Goal: Task Accomplishment & Management: Manage account settings

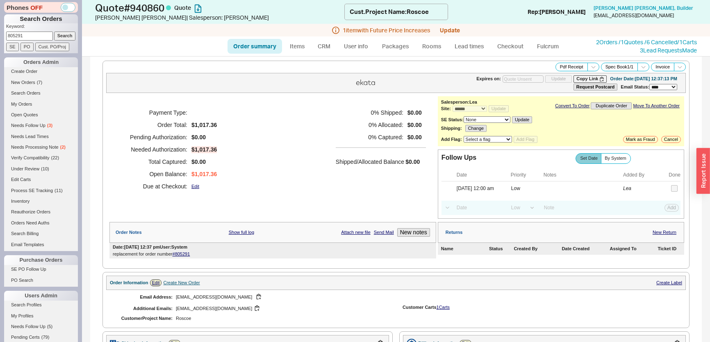
select select "*"
select select "LOW"
select select "3"
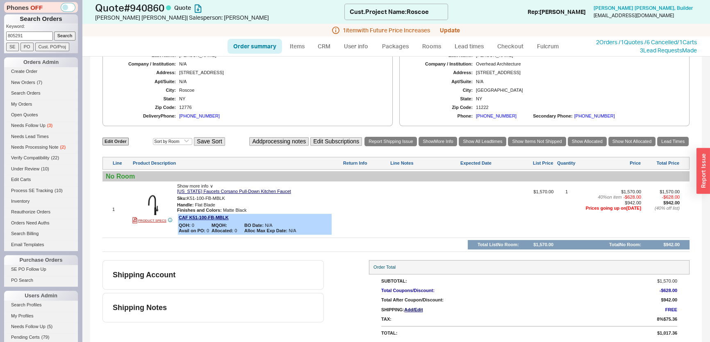
click at [66, 35] on input "Search" at bounding box center [65, 36] width 22 height 9
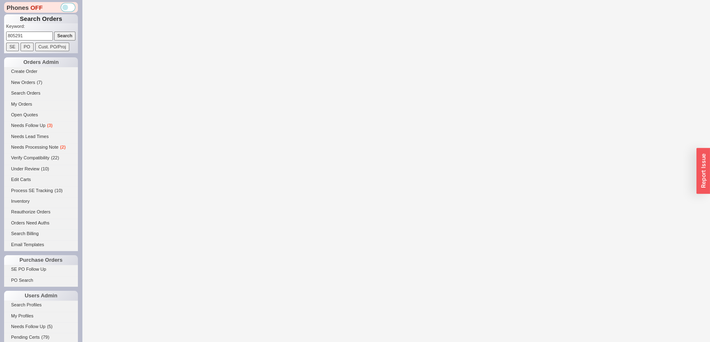
select select "*"
select select "LOW"
select select "3"
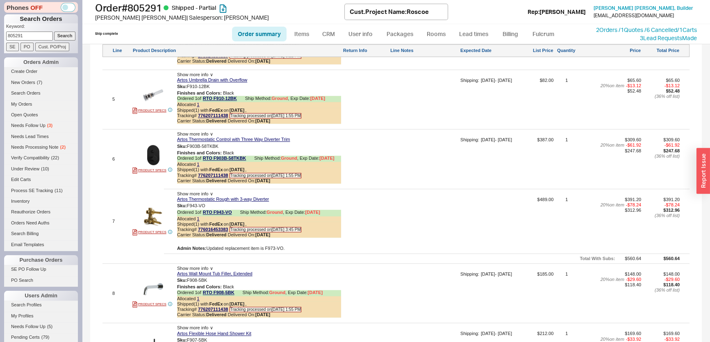
scroll to position [1118, 0]
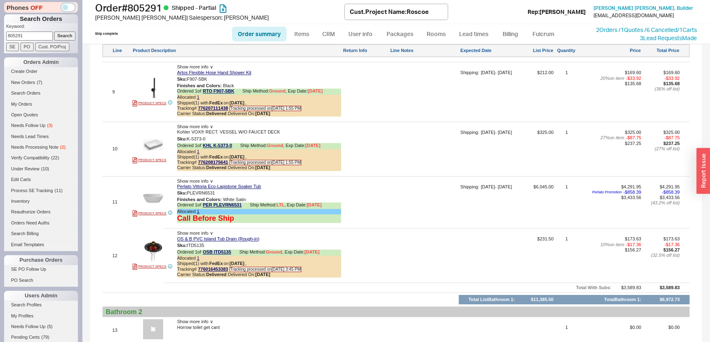
drag, startPoint x: 43, startPoint y: 33, endPoint x: 3, endPoint y: 38, distance: 40.5
click at [0, 38] on div "Phones OFF Search Orders Keyword: 805291 Search SE PO Cust. PO/Proj Orders Admi…" at bounding box center [41, 171] width 82 height 342
type input "936181"
click at [54, 32] on input "Search" at bounding box center [65, 36] width 22 height 9
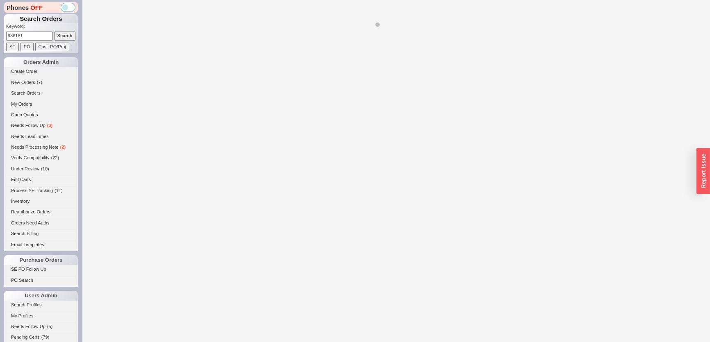
select select "*"
select select "LOW"
select select "3"
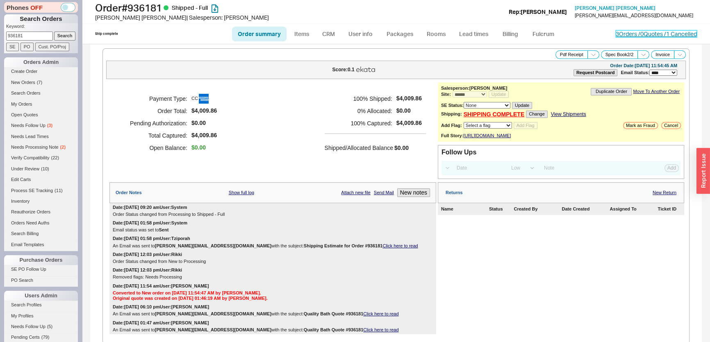
click at [616, 32] on link "3 Orders / 0 Quotes / 1 Cancelled" at bounding box center [656, 33] width 81 height 7
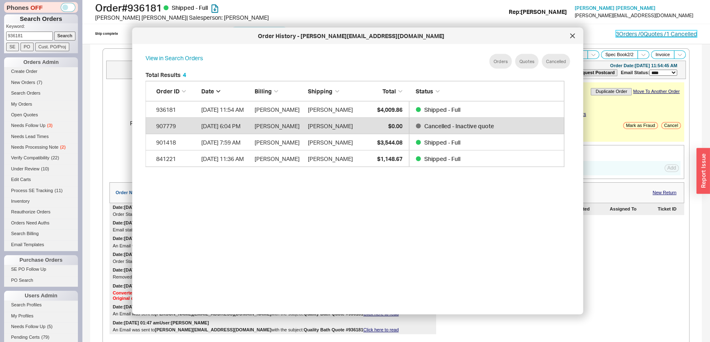
scroll to position [245, 426]
click at [573, 32] on div at bounding box center [572, 36] width 13 height 13
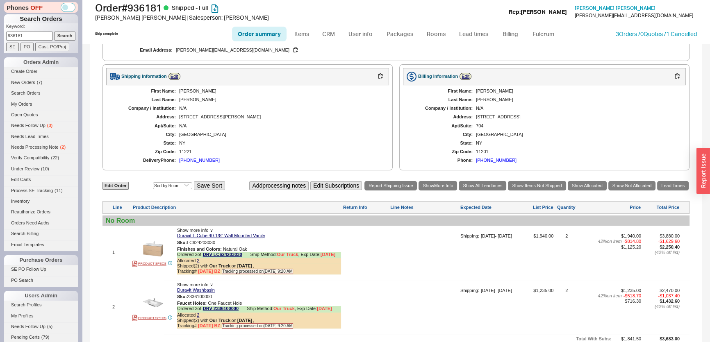
scroll to position [437, 0]
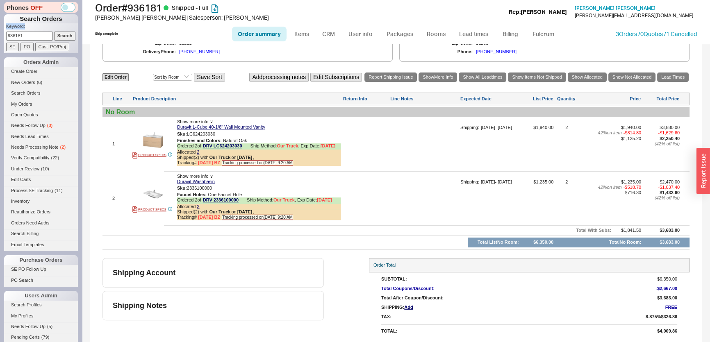
drag, startPoint x: 43, startPoint y: 30, endPoint x: 37, endPoint y: 36, distance: 8.1
click at [38, 35] on form "Keyword: 936181 Search SE PO Cust. PO/Proj" at bounding box center [42, 37] width 72 height 28
drag, startPoint x: 37, startPoint y: 36, endPoint x: 32, endPoint y: 38, distance: 4.7
click at [0, 36] on div "Phones OFF Search Orders Keyword: 936181 Search SE PO Cust. PO/Proj Orders Admi…" at bounding box center [41, 171] width 82 height 342
paste input "volkan@meskenproperties.com"
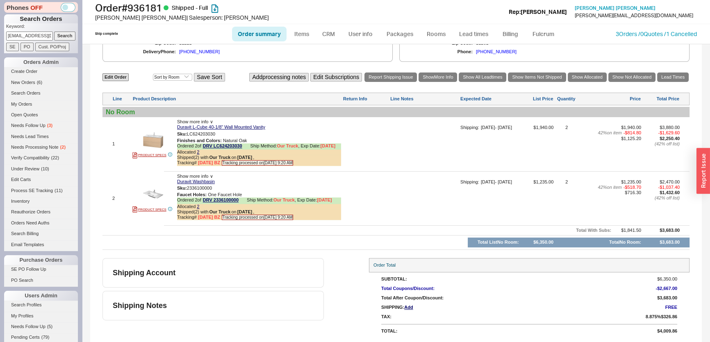
scroll to position [0, 23]
type input "volkan@meskenproperties.com"
click at [62, 36] on input "Search" at bounding box center [65, 36] width 22 height 9
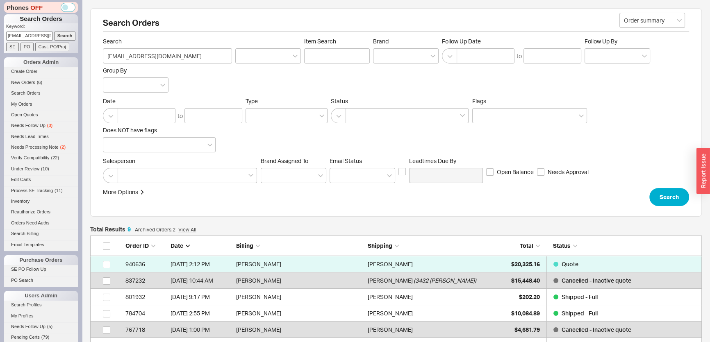
scroll to position [162, 606]
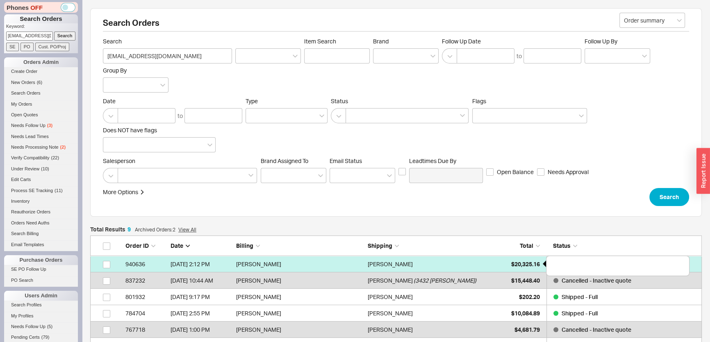
click at [509, 261] on div "$20,325.16" at bounding box center [519, 264] width 41 height 16
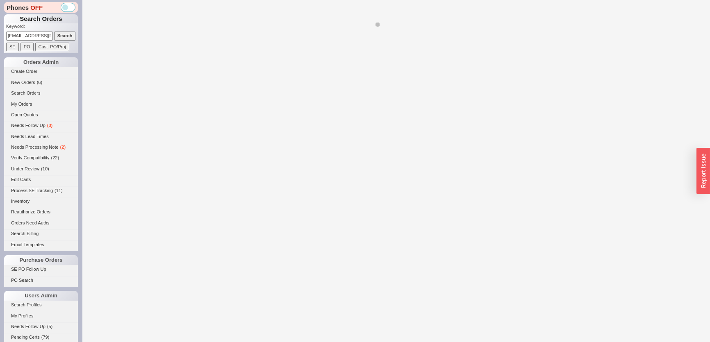
select select "*"
select select "LOW"
select select "3"
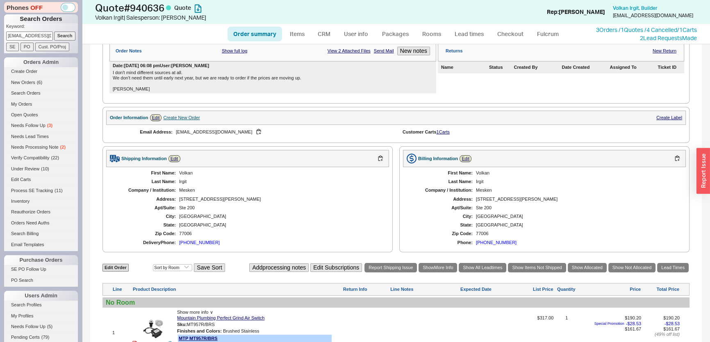
scroll to position [115, 0]
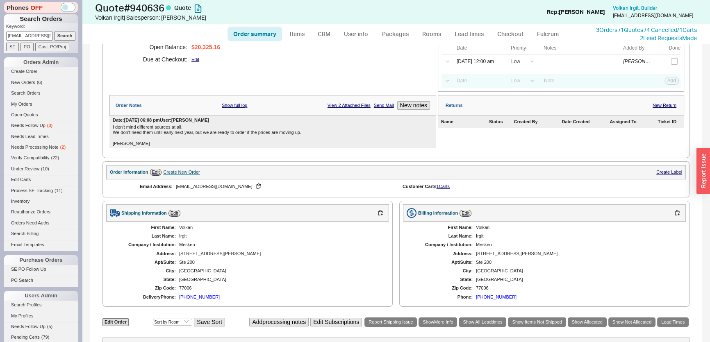
drag, startPoint x: 5, startPoint y: 38, endPoint x: 60, endPoint y: 44, distance: 55.7
click at [76, 50] on div "Phones OFF Search Orders Keyword: volkan@meskenproperties.com Search SE PO Cust…" at bounding box center [41, 171] width 82 height 342
click at [25, 36] on input "volkan@meskenproperties.com" at bounding box center [29, 36] width 47 height 9
drag, startPoint x: 7, startPoint y: 33, endPoint x: 274, endPoint y: 57, distance: 267.6
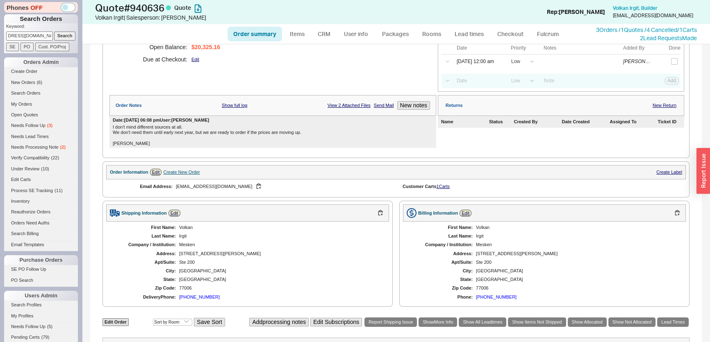
click at [270, 57] on div "Phones OFF Search Orders Keyword: volkan@meskenproperties.com Search SE PO Cust…" at bounding box center [355, 171] width 710 height 342
type input "940595"
click at [54, 32] on input "Search" at bounding box center [65, 36] width 22 height 9
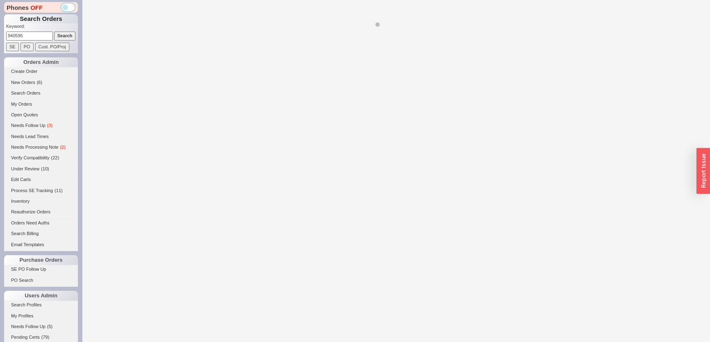
select select "*"
select select "LOW"
select select "3"
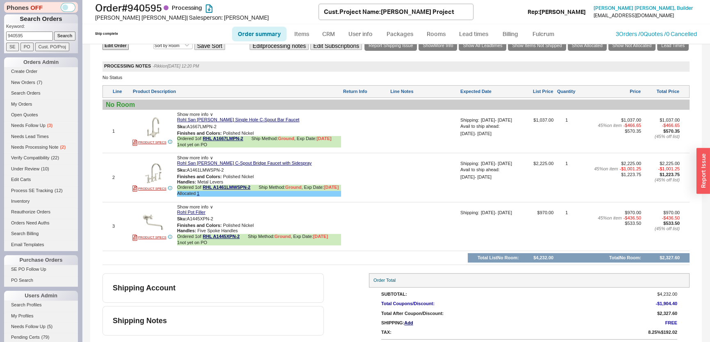
scroll to position [482, 0]
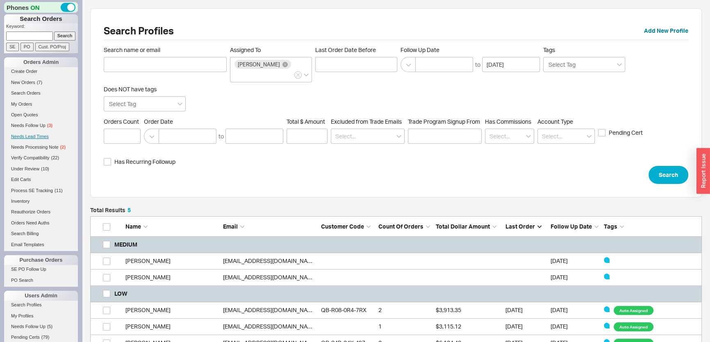
scroll to position [139, 606]
click at [62, 153] on li "Needs Processing Note ( 2 )" at bounding box center [41, 148] width 74 height 11
click at [62, 148] on span "( 2 )" at bounding box center [62, 147] width 5 height 5
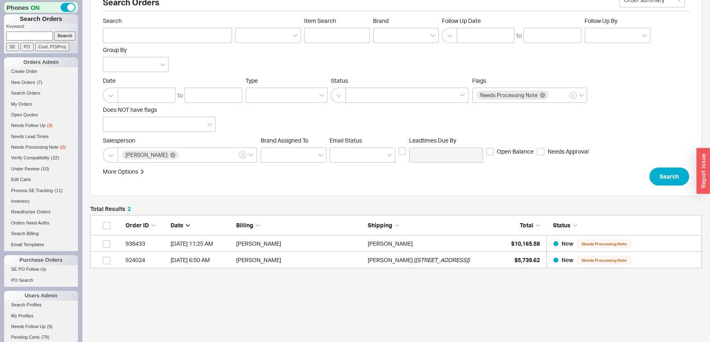
scroll to position [41, 0]
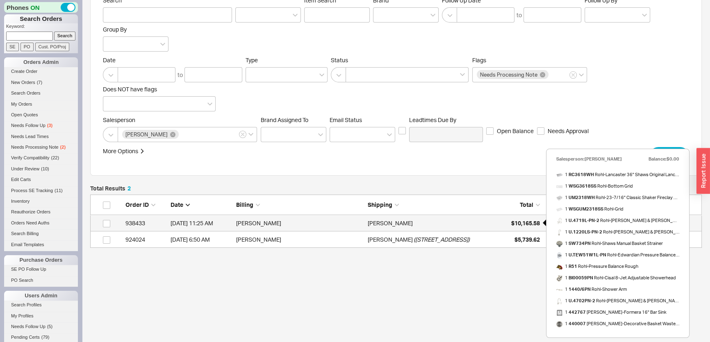
click at [507, 227] on div "$10,165.58" at bounding box center [519, 223] width 41 height 16
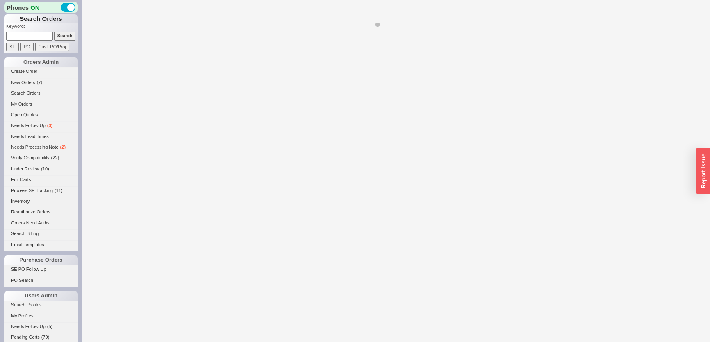
select select "*"
select select "LOW"
select select "3"
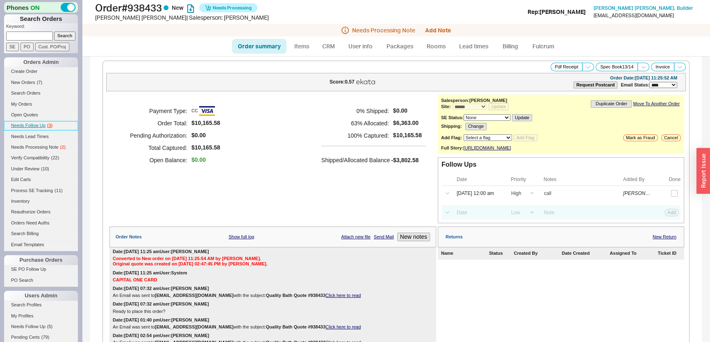
click at [44, 125] on span "Needs Follow Up" at bounding box center [28, 125] width 34 height 5
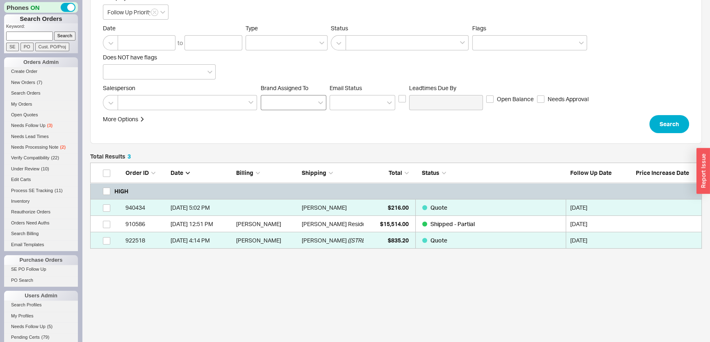
scroll to position [74, 0]
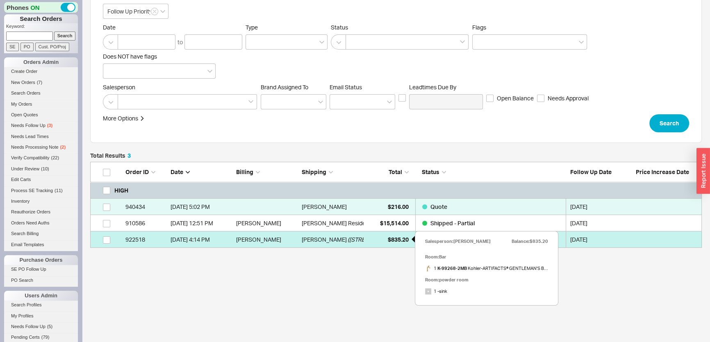
click at [388, 238] on span "$835.20" at bounding box center [398, 239] width 21 height 7
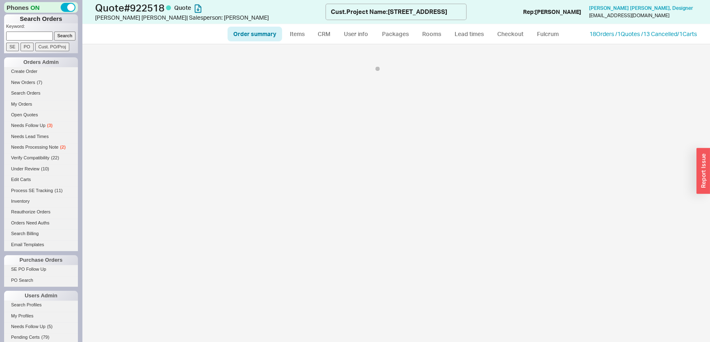
select select "*"
select select "LOW"
select select "3"
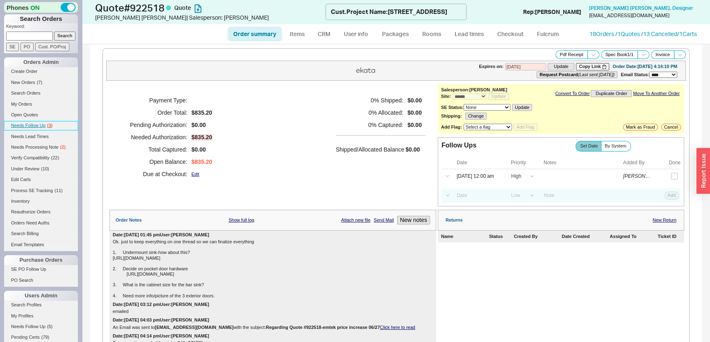
click at [57, 125] on link "Needs Follow Up ( 3 )" at bounding box center [41, 125] width 74 height 9
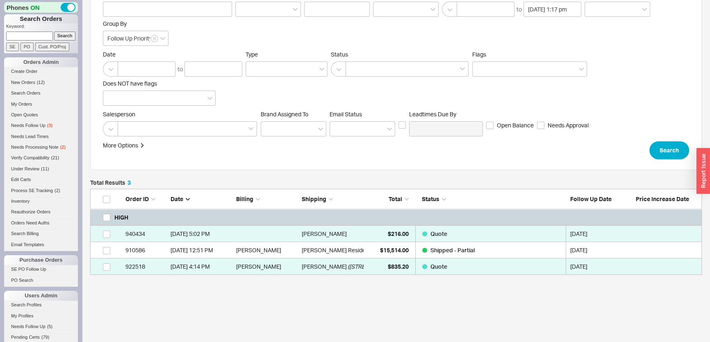
scroll to position [74, 0]
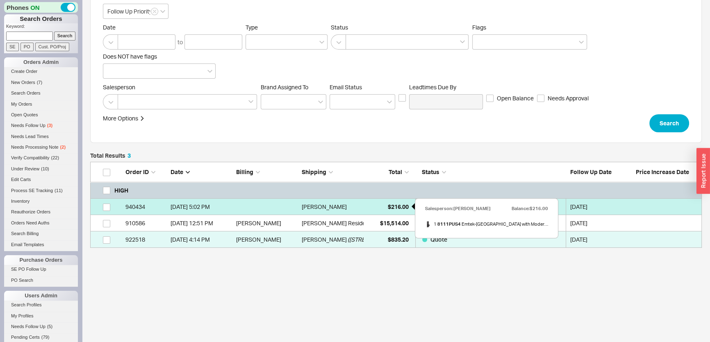
click at [397, 212] on div "$216.00" at bounding box center [388, 207] width 41 height 16
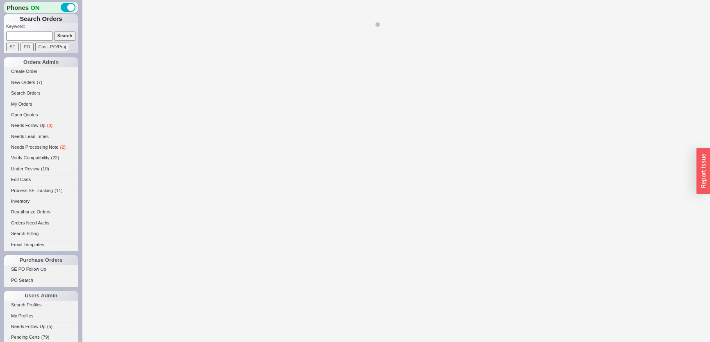
select select "*"
select select "LOW"
select select "3"
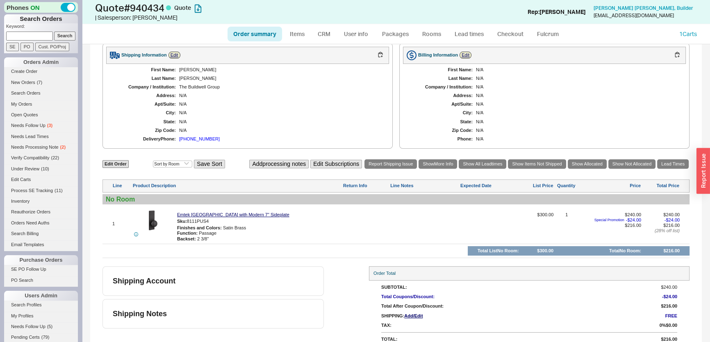
scroll to position [280, 0]
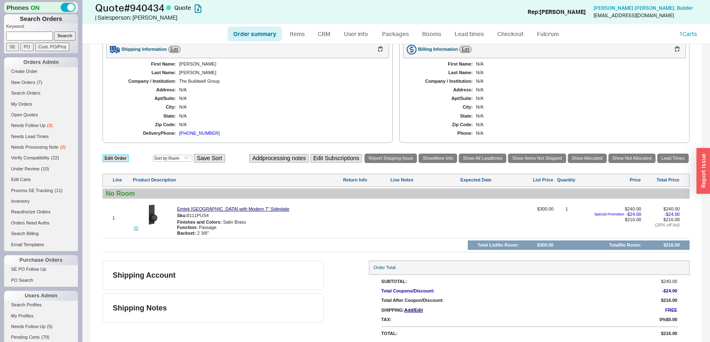
click at [122, 155] on link "Edit Order" at bounding box center [116, 159] width 26 height 8
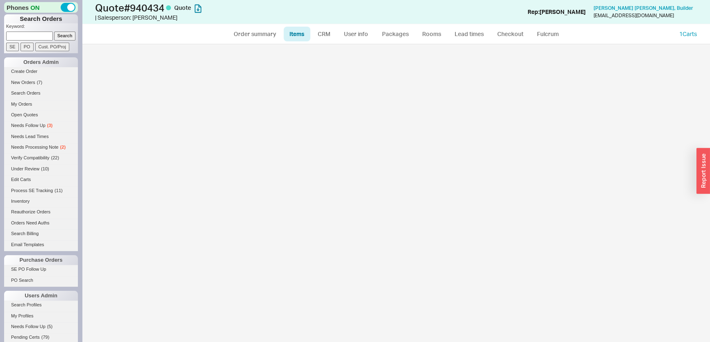
select select "3"
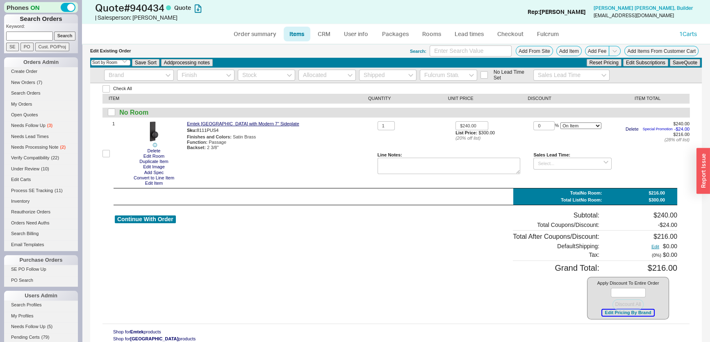
click at [638, 314] on button "Edit Pricing By Brand" at bounding box center [627, 313] width 51 height 6
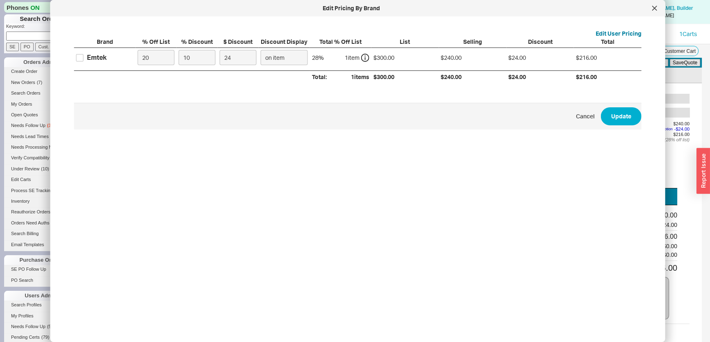
click at [69, 54] on div "Edit User Pricing Brand % Off List % Discount $ Discount Discount Display Total…" at bounding box center [358, 125] width 589 height 205
drag, startPoint x: 83, startPoint y: 60, endPoint x: 182, endPoint y: 71, distance: 100.2
click at [83, 59] on input "Emtek" at bounding box center [79, 57] width 7 height 7
checkbox input "true"
drag, startPoint x: 198, startPoint y: 62, endPoint x: 183, endPoint y: 62, distance: 14.8
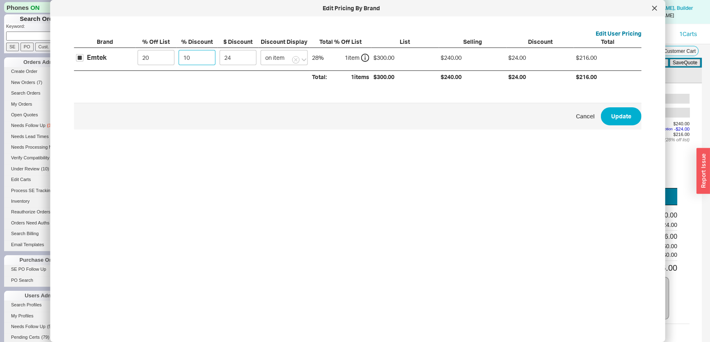
click at [183, 62] on input "10" at bounding box center [197, 57] width 37 height 15
click at [658, 10] on div at bounding box center [654, 8] width 13 height 13
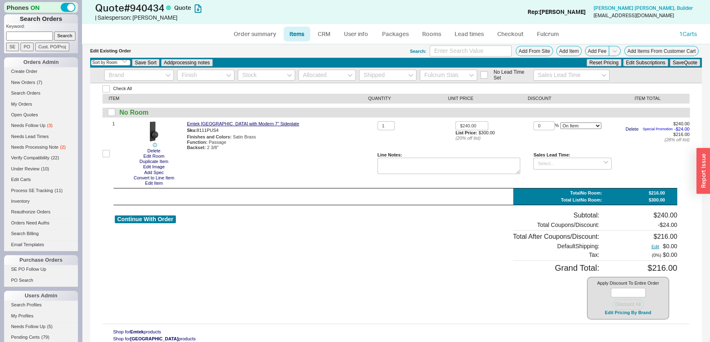
click at [223, 41] on div "Order summary Items CRM User info Packages Rooms Lead times Checkout Fulcrum 1 …" at bounding box center [396, 34] width 628 height 20
click at [249, 31] on link "Order summary" at bounding box center [255, 34] width 55 height 15
select select "*"
select select "LOW"
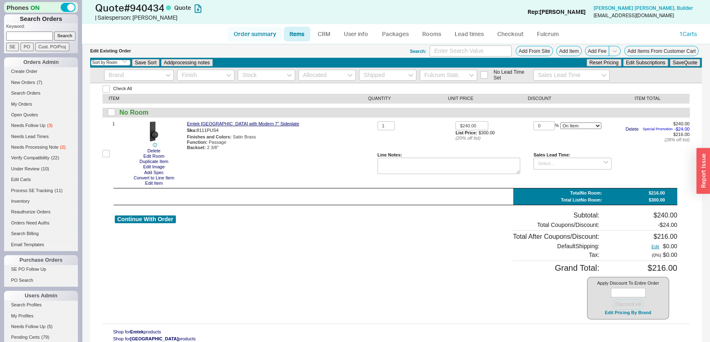
select select "3"
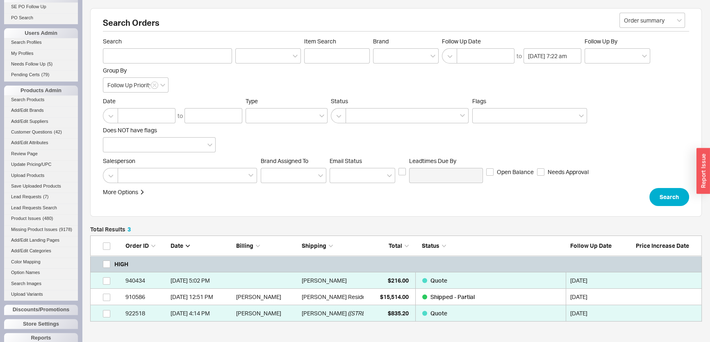
scroll to position [297, 0]
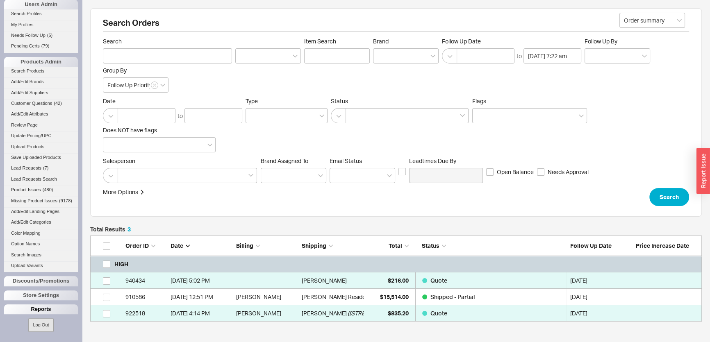
click at [44, 308] on div "Reports" at bounding box center [41, 310] width 74 height 10
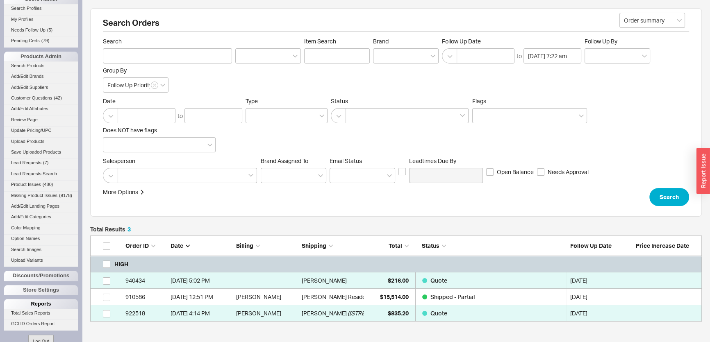
click at [44, 309] on div "Reports" at bounding box center [41, 304] width 74 height 10
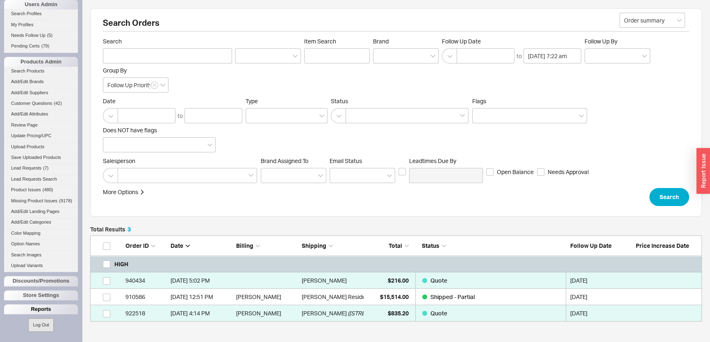
click at [45, 310] on div "Reports" at bounding box center [41, 310] width 74 height 10
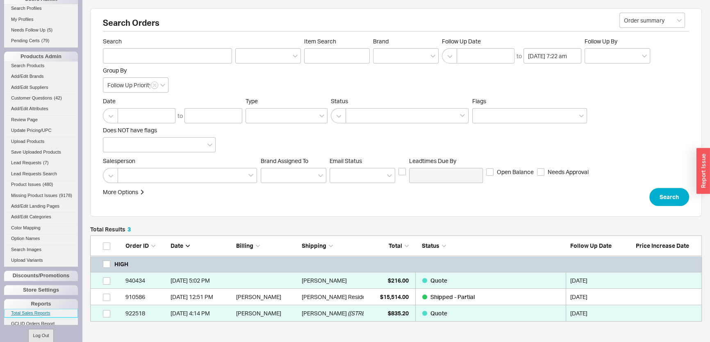
click at [44, 318] on link "Total Sales Reports" at bounding box center [41, 313] width 74 height 9
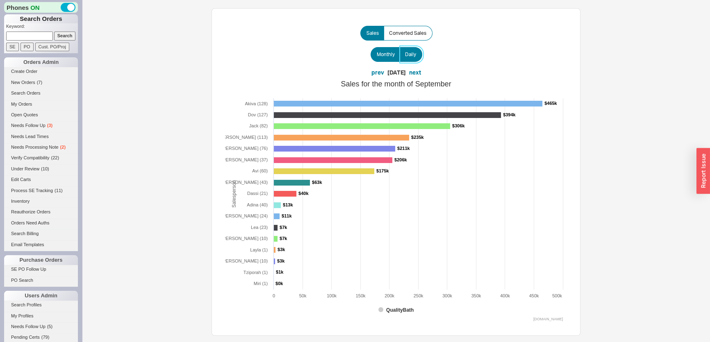
click at [411, 55] on span "Daily" at bounding box center [410, 54] width 11 height 7
click at [0, 0] on input "Daily" at bounding box center [0, 0] width 0 height 0
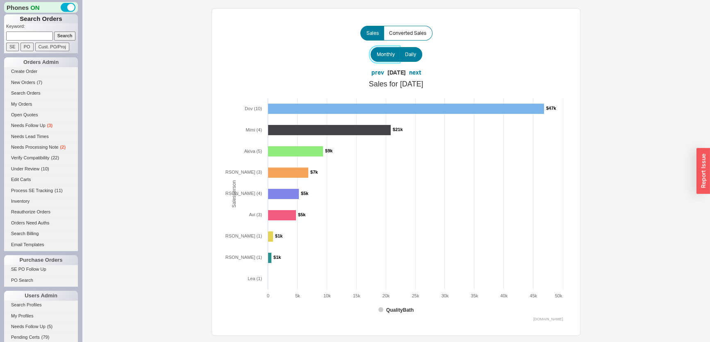
click at [377, 55] on span "Monthly" at bounding box center [386, 54] width 18 height 7
click at [0, 0] on input "Monthly" at bounding box center [0, 0] width 0 height 0
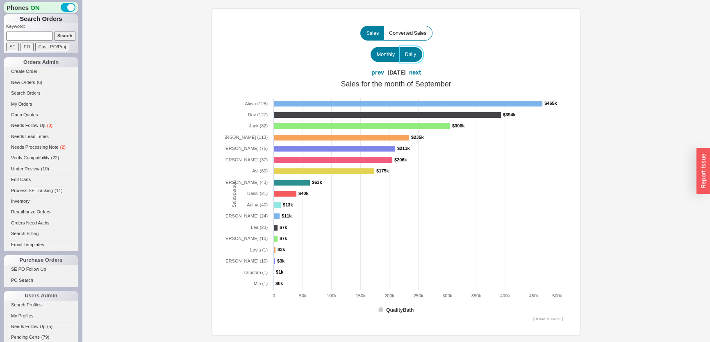
click at [406, 57] on span "Daily" at bounding box center [410, 54] width 11 height 7
click at [0, 0] on input "Daily" at bounding box center [0, 0] width 0 height 0
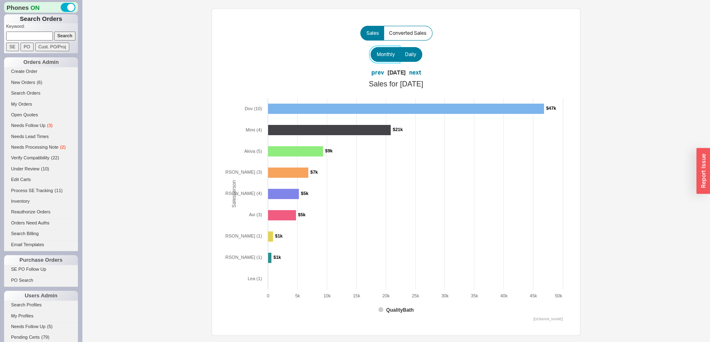
click at [398, 55] on label "Monthly" at bounding box center [386, 54] width 30 height 15
click at [0, 0] on input "Monthly" at bounding box center [0, 0] width 0 height 0
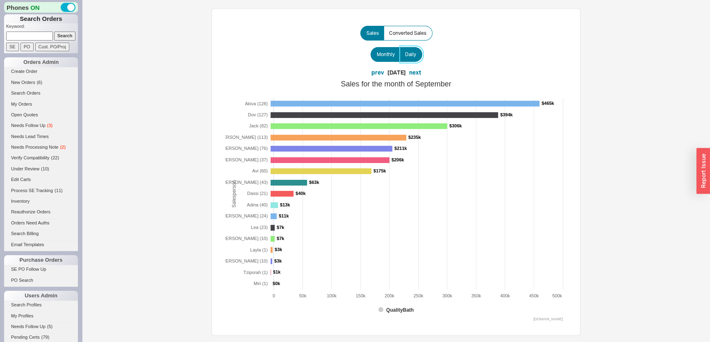
click at [406, 53] on span "Daily" at bounding box center [410, 54] width 11 height 7
click at [0, 0] on input "Daily" at bounding box center [0, 0] width 0 height 0
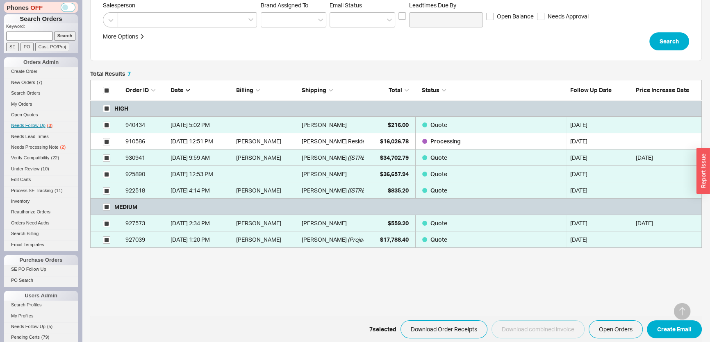
scroll to position [162, 606]
click at [35, 123] on span "Needs Follow Up" at bounding box center [28, 125] width 34 height 5
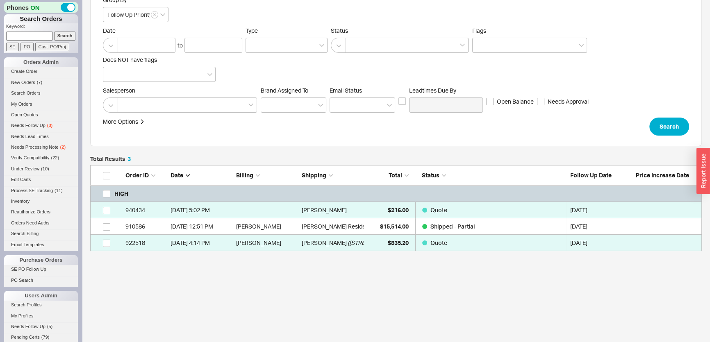
scroll to position [74, 0]
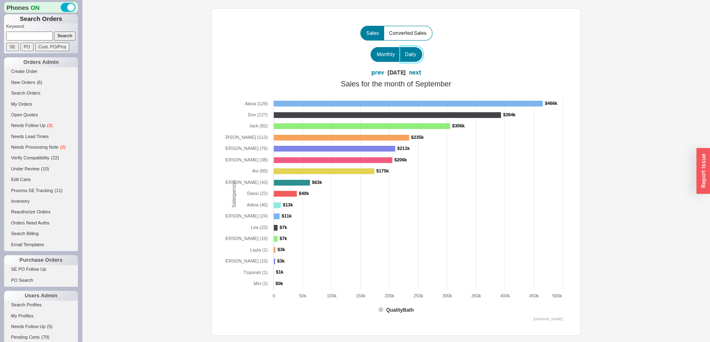
click at [416, 53] on label "Daily" at bounding box center [411, 54] width 23 height 15
click at [0, 0] on input "Daily" at bounding box center [0, 0] width 0 height 0
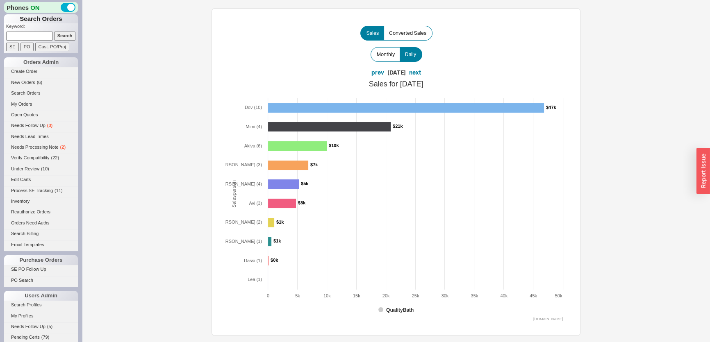
click at [390, 62] on div "Sales Converted Sales Monthly Daily prev [DATE] next Created with Highcharts 7.…" at bounding box center [396, 172] width 369 height 328
